Goal: Task Accomplishment & Management: Manage account settings

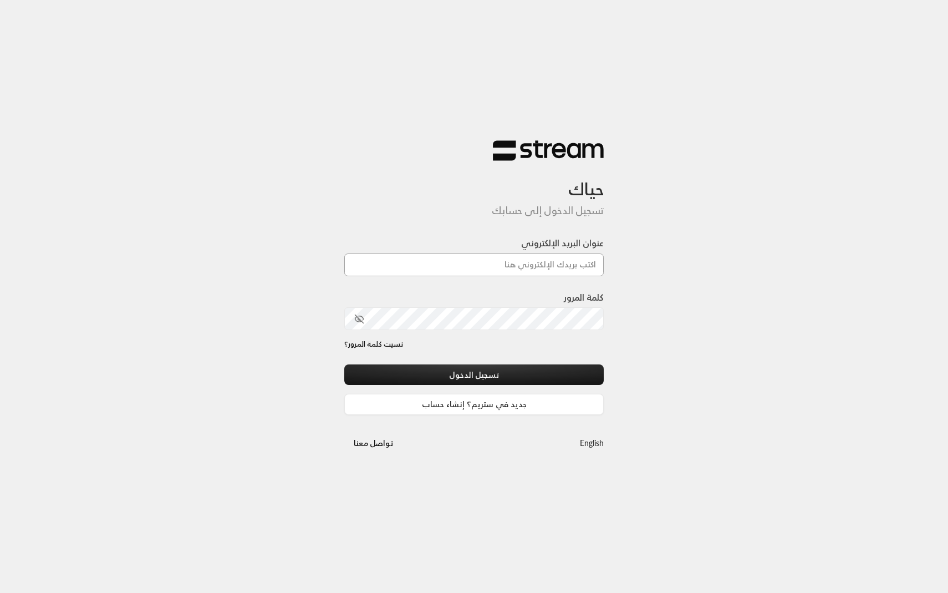
type input "[EMAIL_ADDRESS][DOMAIN_NAME]"
click at [435, 376] on button "تسجيل الدخول" at bounding box center [474, 374] width 260 height 21
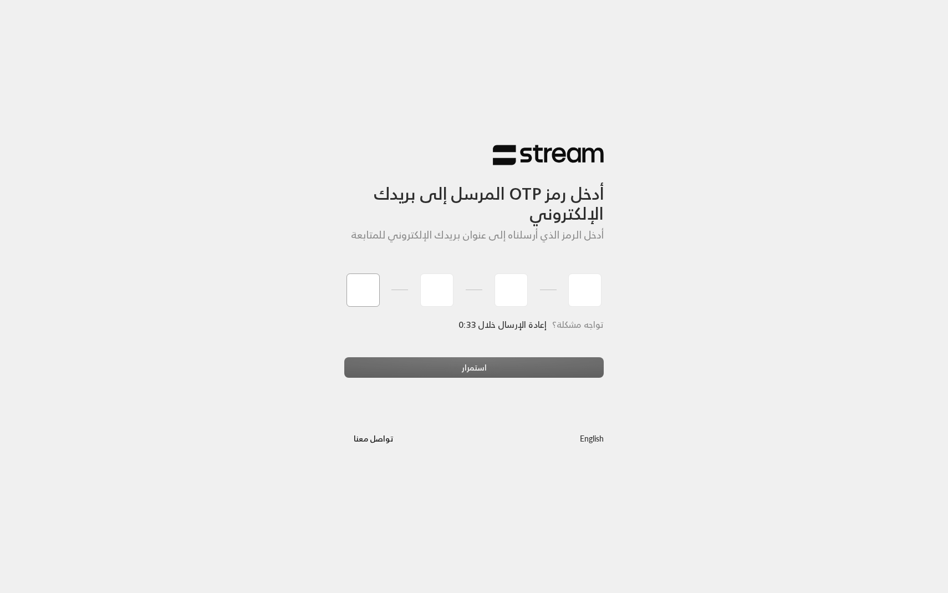
type input "2"
type input "0"
type input "2"
type input "6"
